Goal: Task Accomplishment & Management: Use online tool/utility

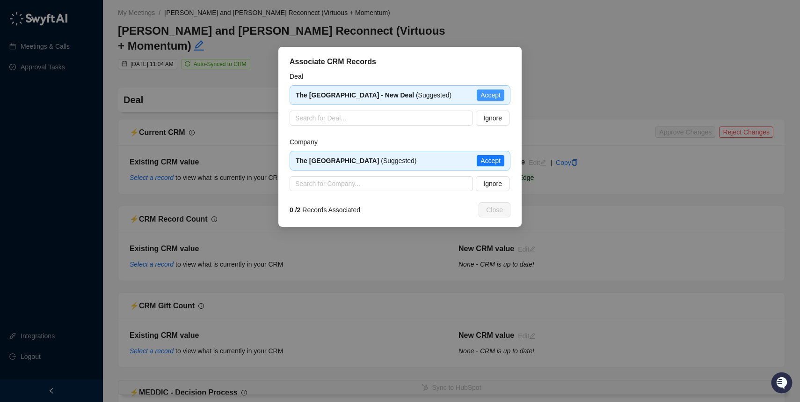
click at [491, 96] on span "Accept" at bounding box center [491, 95] width 20 height 10
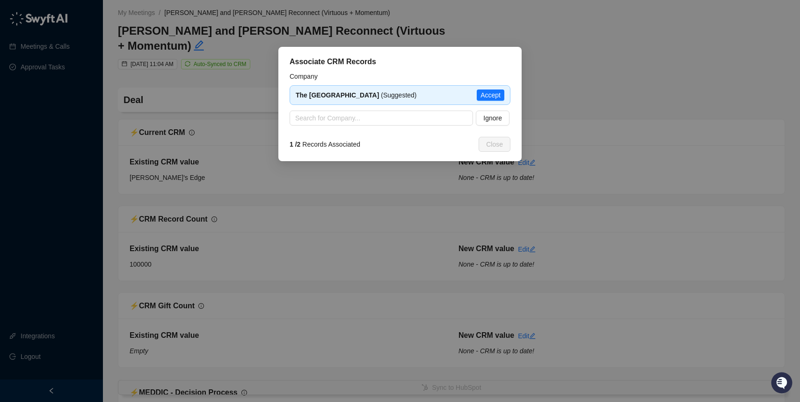
click at [491, 96] on span "Accept" at bounding box center [491, 95] width 20 height 10
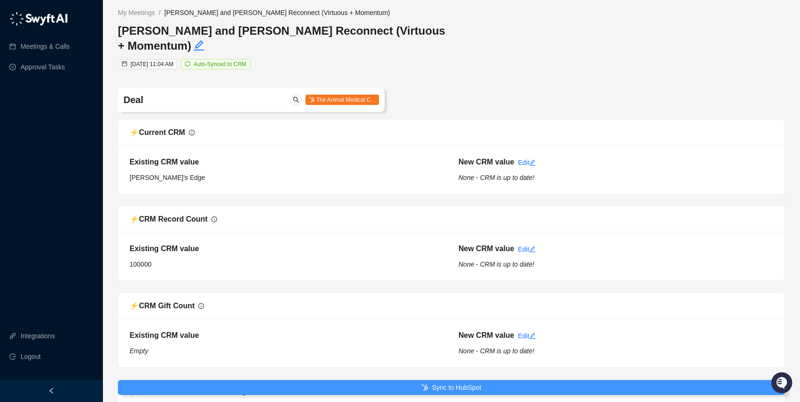
click at [343, 385] on button "Sync to HubSpot" at bounding box center [452, 387] width 668 height 15
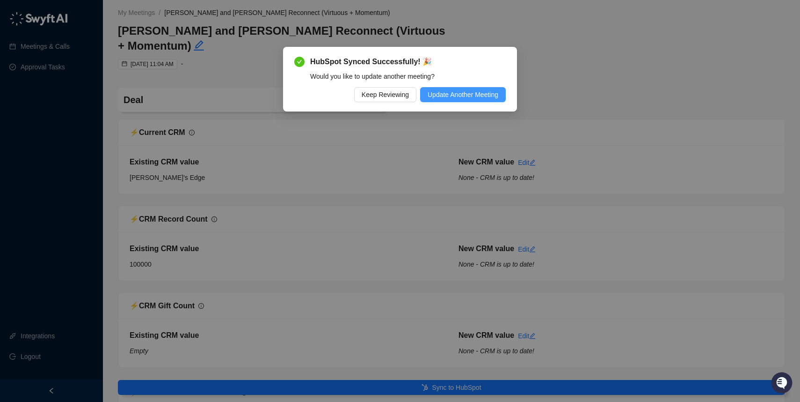
click at [456, 92] on span "Update Another Meeting" at bounding box center [463, 94] width 71 height 10
click at [456, 92] on div "HubSpot Synced Successfully! 🎉 Would you like to update another meeting? Keep R…" at bounding box center [400, 201] width 800 height 402
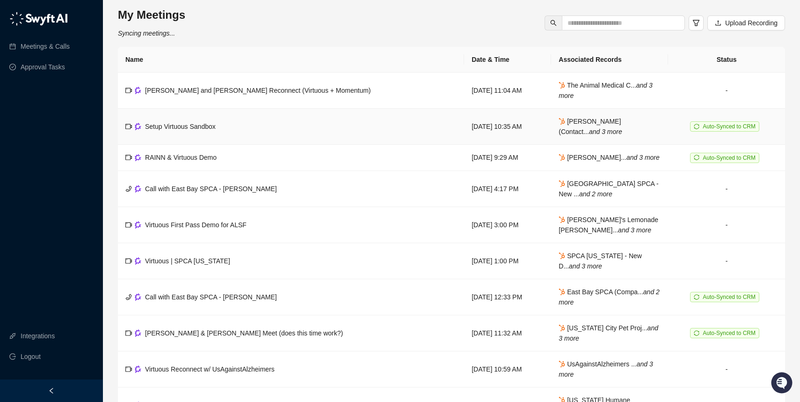
click at [255, 126] on td "Setup Virtuous Sandbox" at bounding box center [291, 127] width 346 height 36
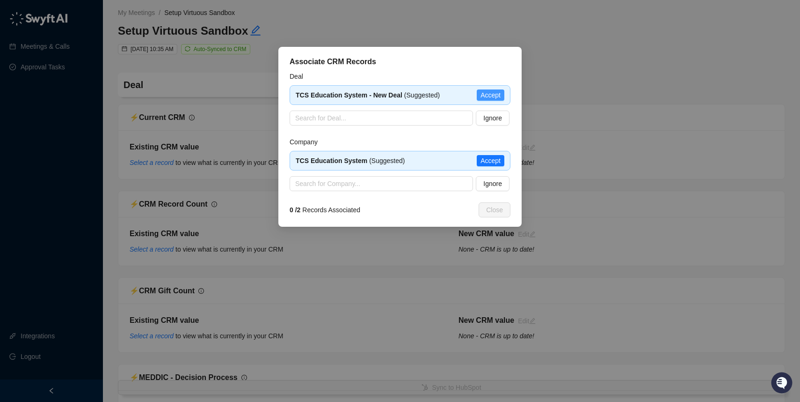
click at [495, 92] on span "Accept" at bounding box center [491, 95] width 20 height 10
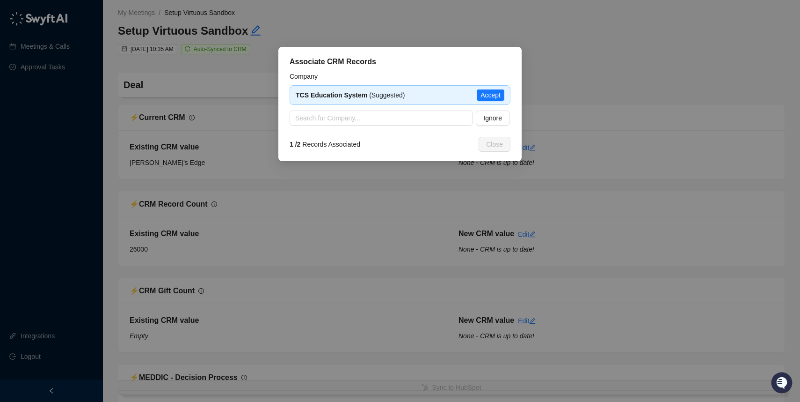
click at [495, 92] on span "Accept" at bounding box center [491, 95] width 20 height 10
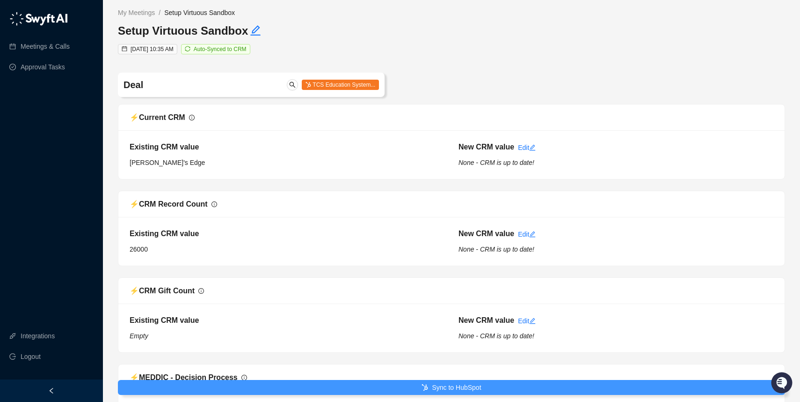
click at [538, 385] on button "Sync to HubSpot" at bounding box center [452, 387] width 668 height 15
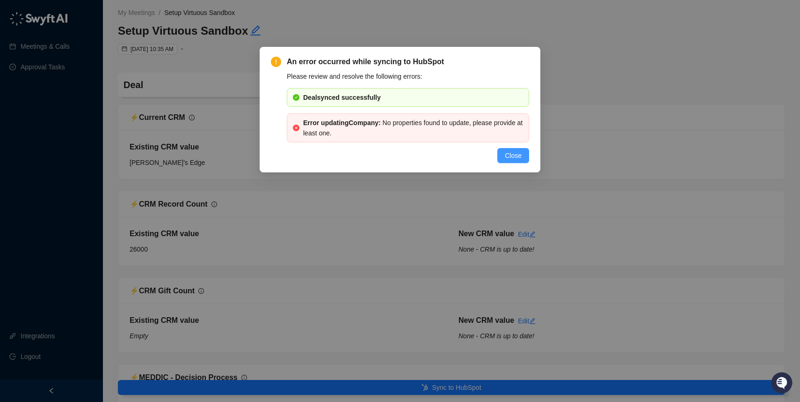
click at [510, 156] on span "Close" at bounding box center [513, 155] width 17 height 10
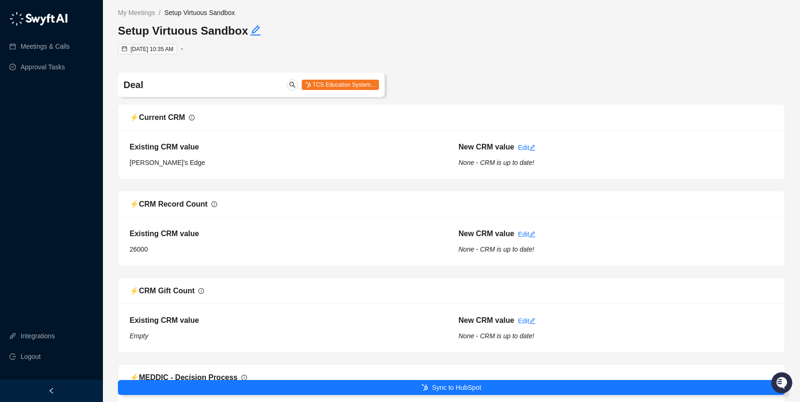
click at [43, 19] on img at bounding box center [38, 19] width 59 height 14
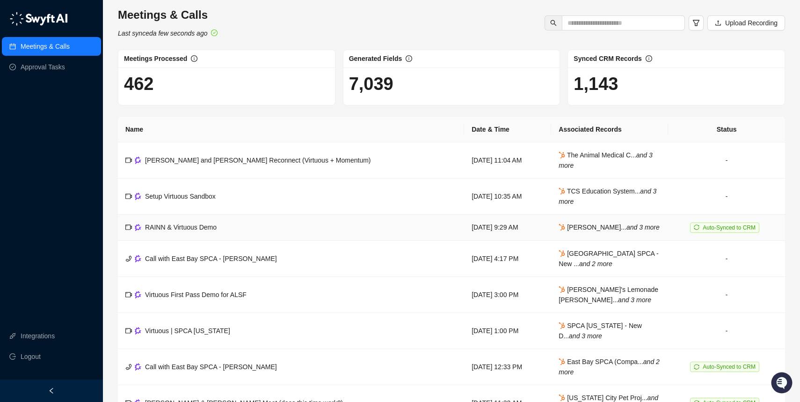
click at [186, 230] on span "RAINN & Virtuous Demo" at bounding box center [181, 226] width 72 height 7
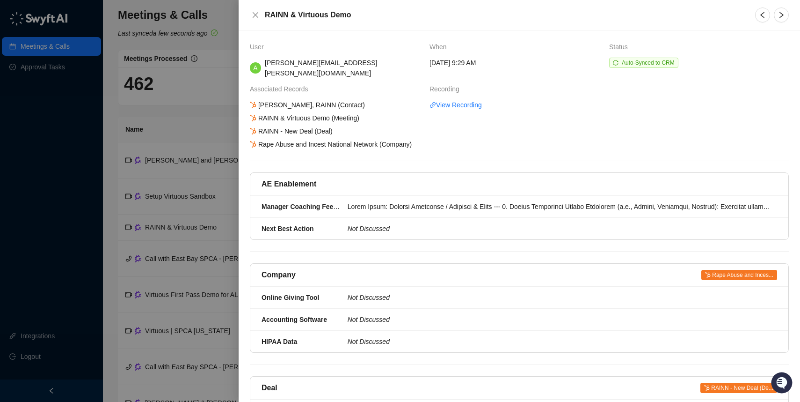
click at [172, 214] on div at bounding box center [400, 201] width 800 height 402
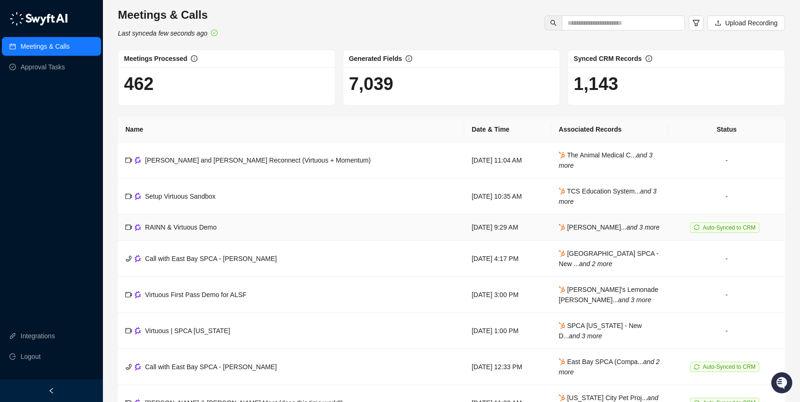
click at [483, 229] on td "[DATE] 9:29 AM" at bounding box center [507, 227] width 87 height 26
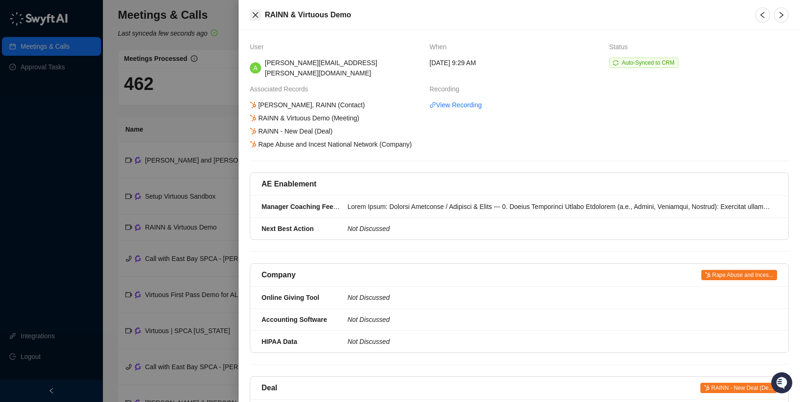
click at [253, 14] on icon "close" at bounding box center [255, 14] width 7 height 7
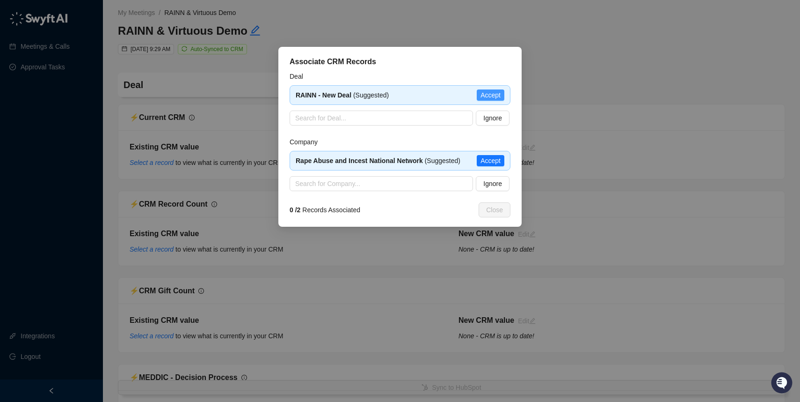
click at [485, 93] on span "Accept" at bounding box center [491, 95] width 20 height 10
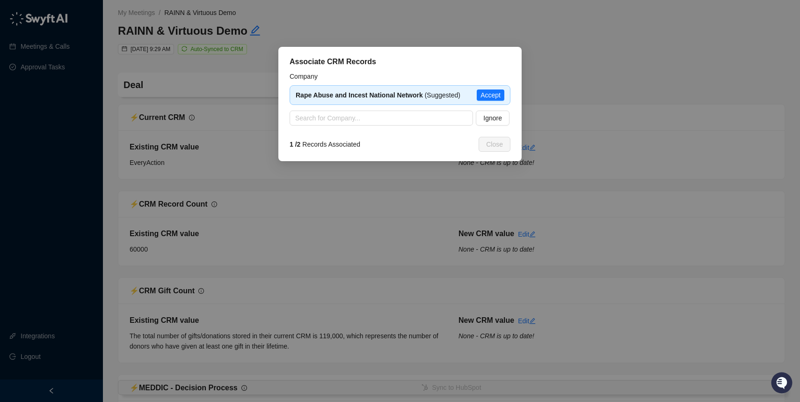
click at [485, 93] on span "Accept" at bounding box center [491, 95] width 20 height 10
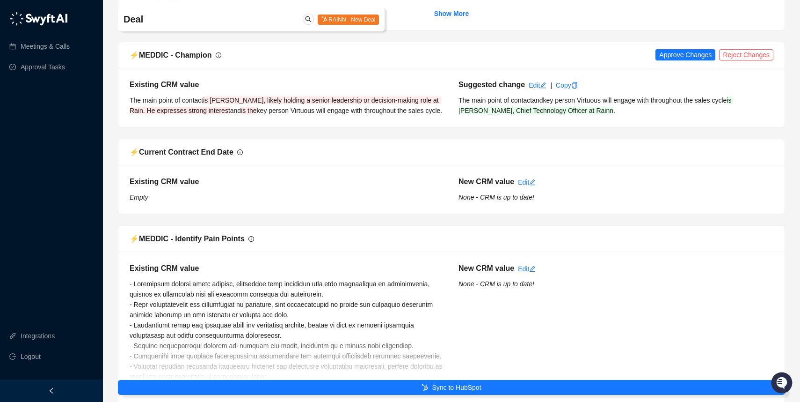
click at [423, 388] on icon "submit" at bounding box center [425, 387] width 7 height 7
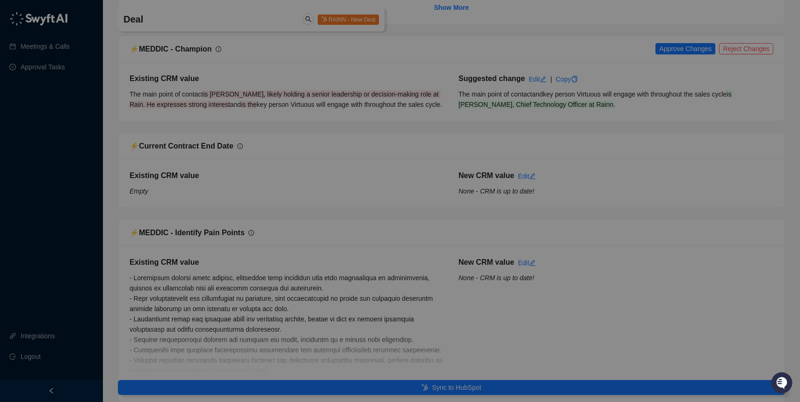
scroll to position [1010, 0]
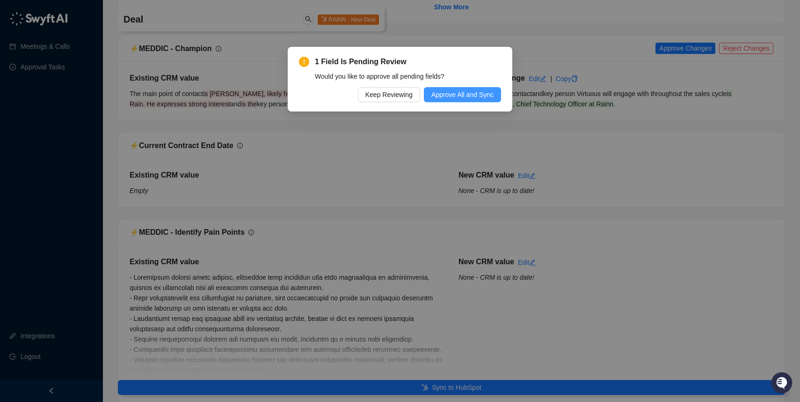
click at [456, 99] on span "Approve All and Sync" at bounding box center [463, 94] width 62 height 10
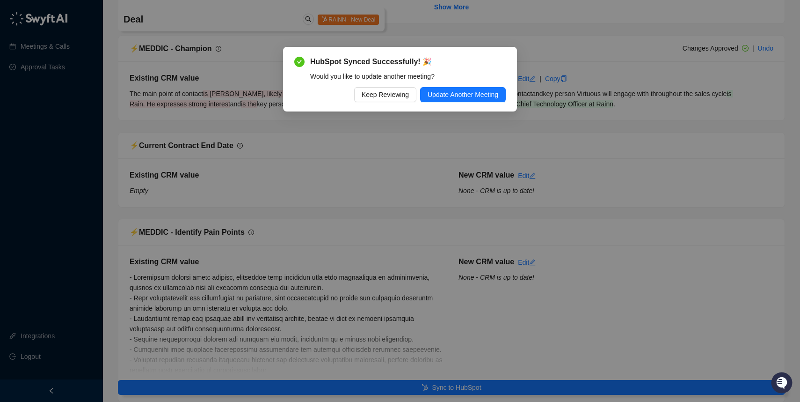
click at [462, 94] on span "Update Another Meeting" at bounding box center [463, 94] width 71 height 10
